Goal: Task Accomplishment & Management: Manage account settings

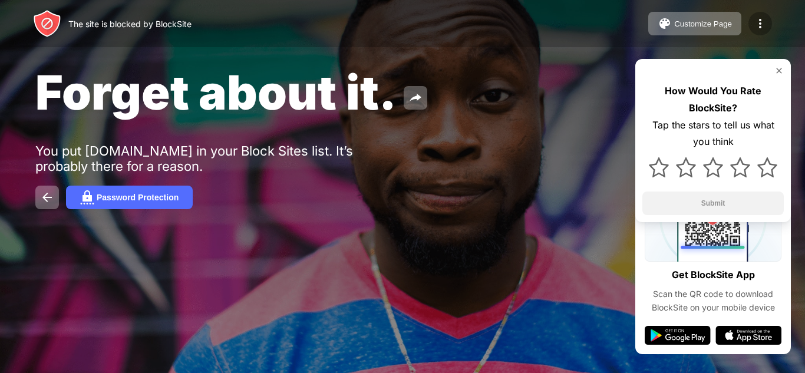
click at [754, 18] on img at bounding box center [760, 23] width 14 height 14
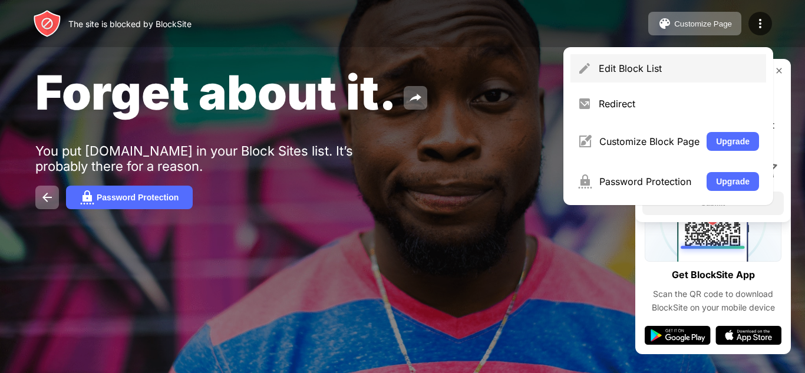
click at [683, 79] on div "Edit Block List" at bounding box center [668, 68] width 196 height 28
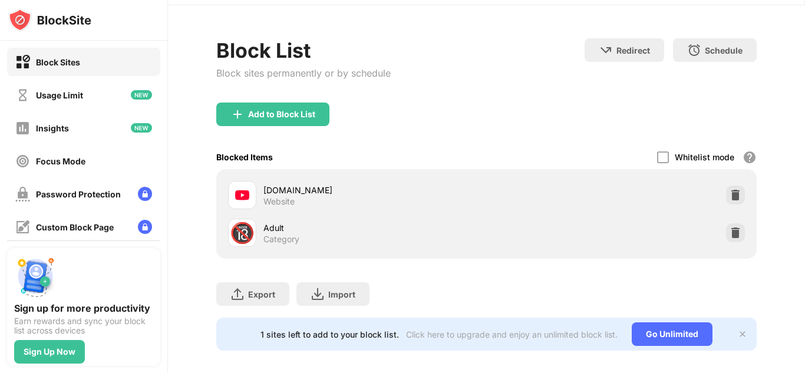
scroll to position [55, 0]
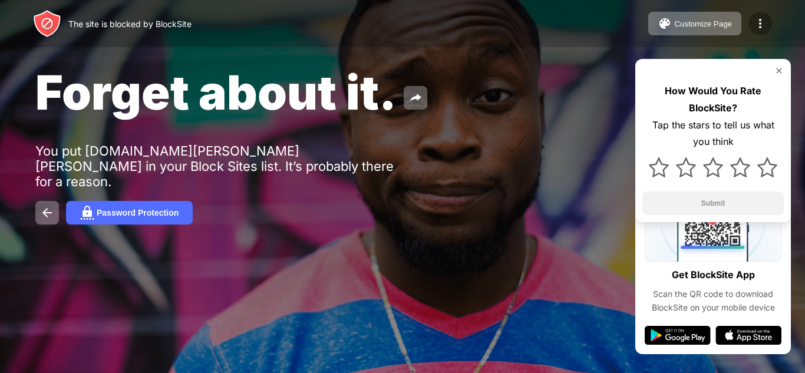
click at [767, 27] on div at bounding box center [760, 24] width 24 height 24
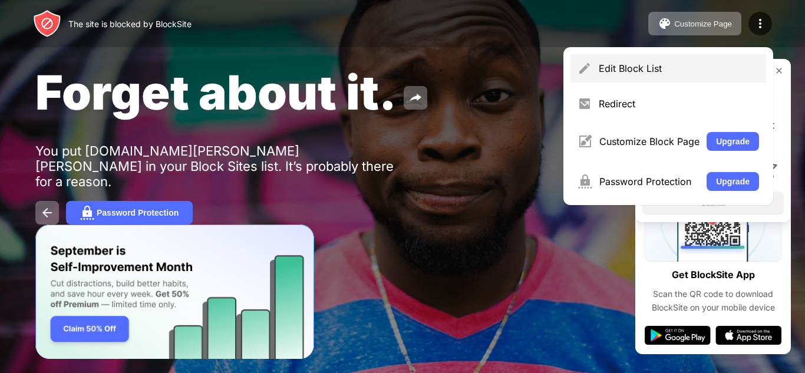
click at [644, 69] on div "Edit Block List" at bounding box center [678, 68] width 160 height 12
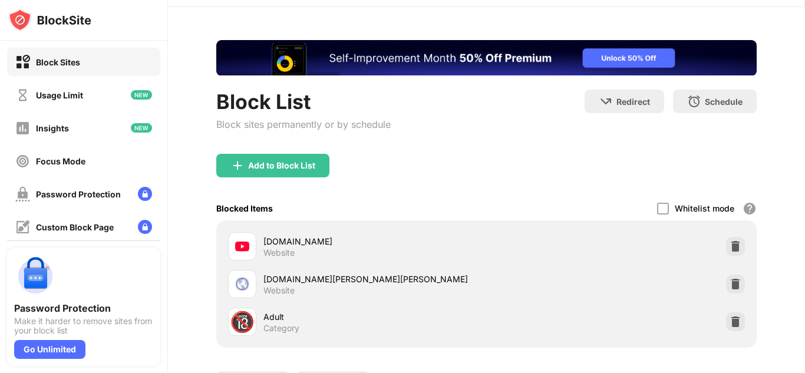
scroll to position [118, 0]
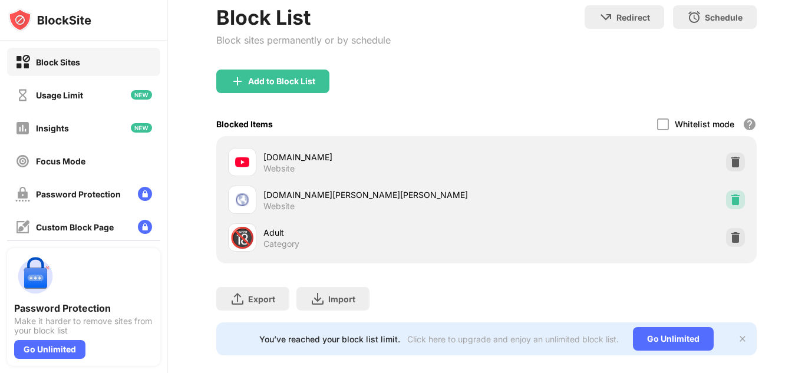
click at [731, 198] on img at bounding box center [735, 200] width 12 height 12
